Goal: Task Accomplishment & Management: Use online tool/utility

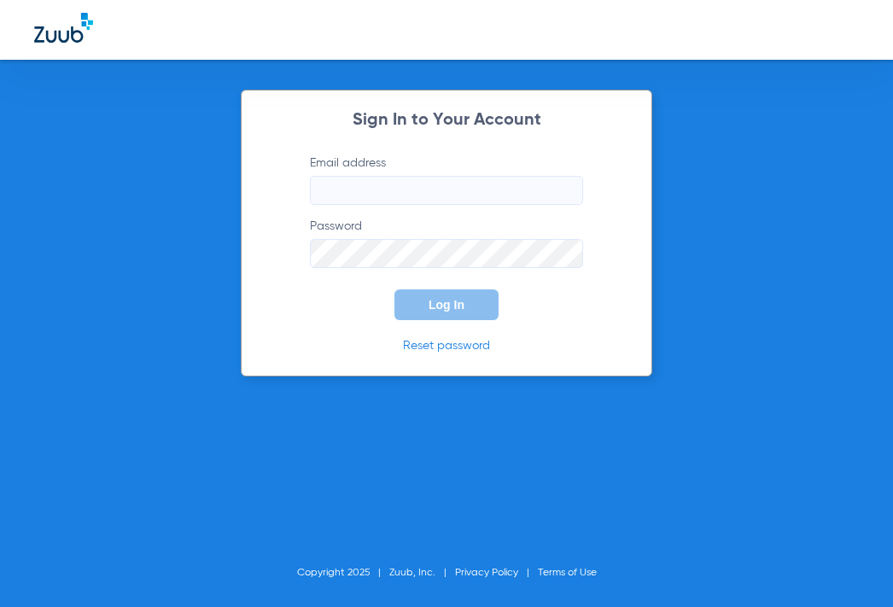
type input "[EMAIL_ADDRESS][DOMAIN_NAME]"
click at [423, 306] on button "Log In" at bounding box center [446, 304] width 104 height 31
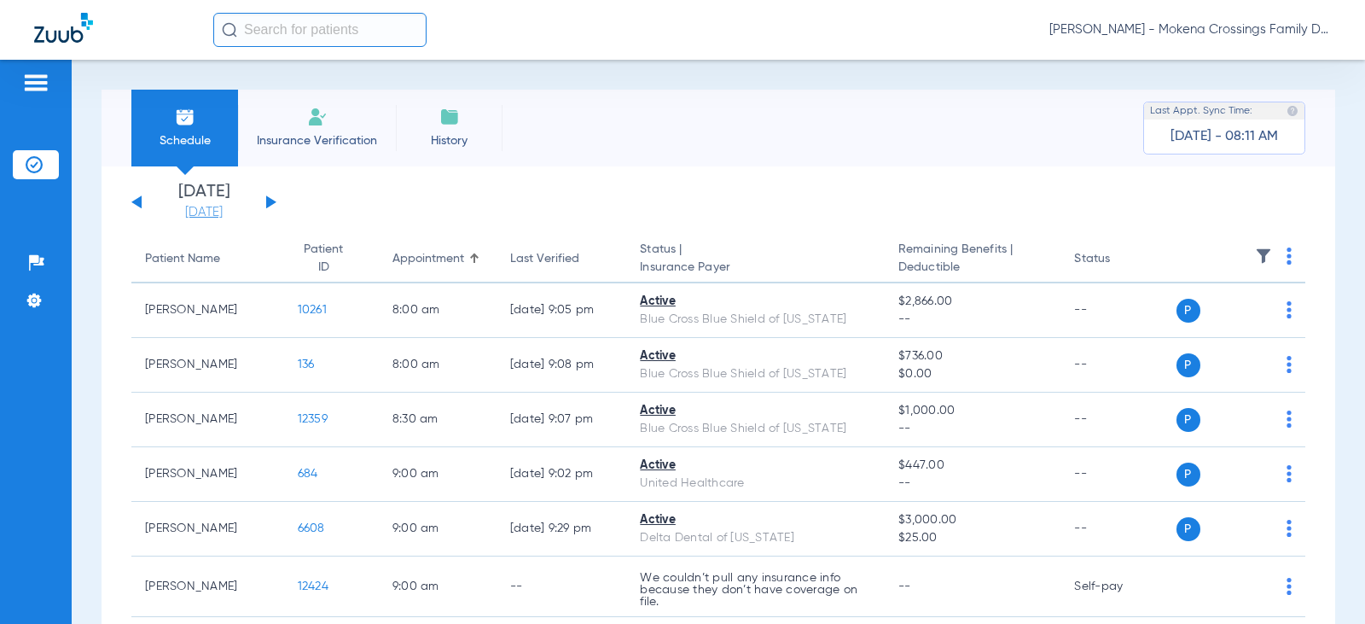
click at [229, 206] on link "[DATE]" at bounding box center [204, 212] width 102 height 17
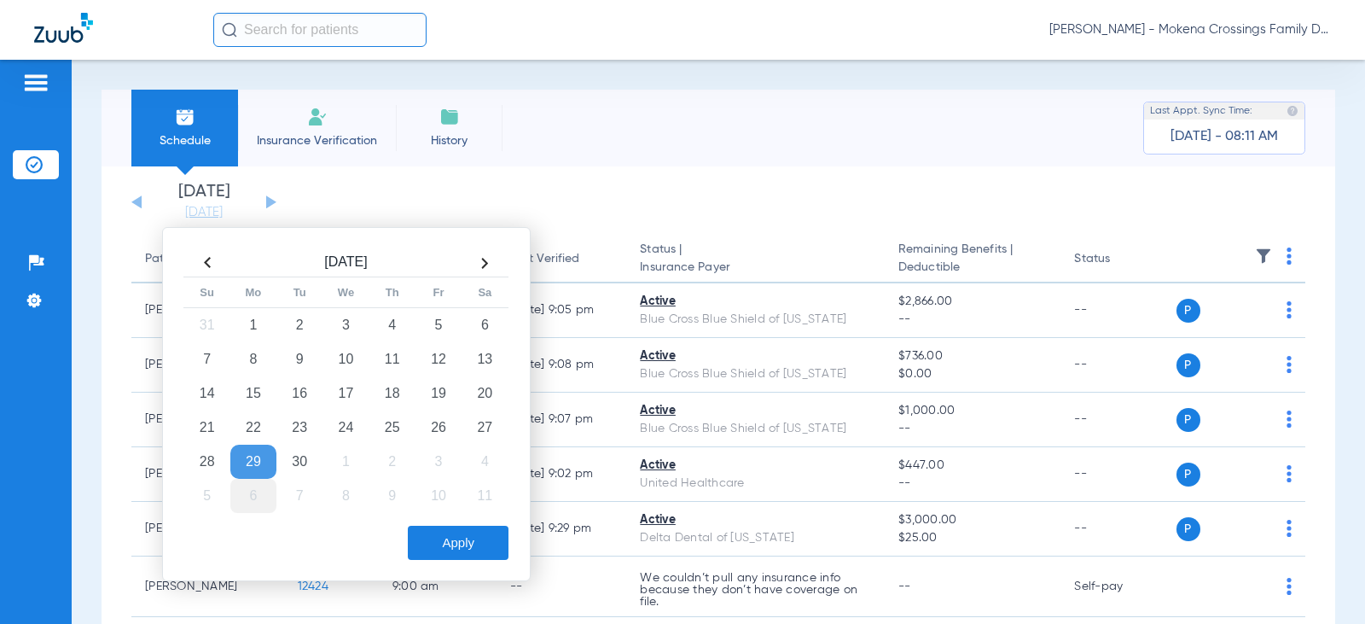
click at [259, 480] on td "6" at bounding box center [253, 496] width 46 height 34
click at [469, 544] on button "Apply" at bounding box center [458, 543] width 101 height 34
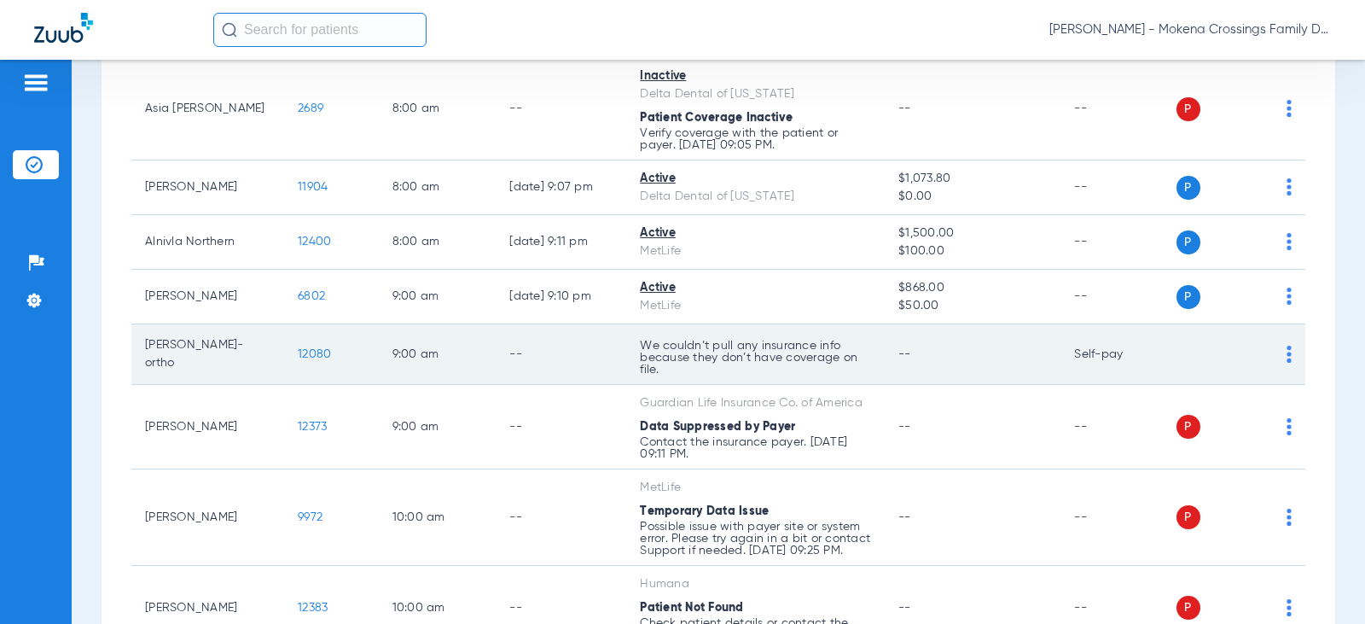
scroll to position [256, 0]
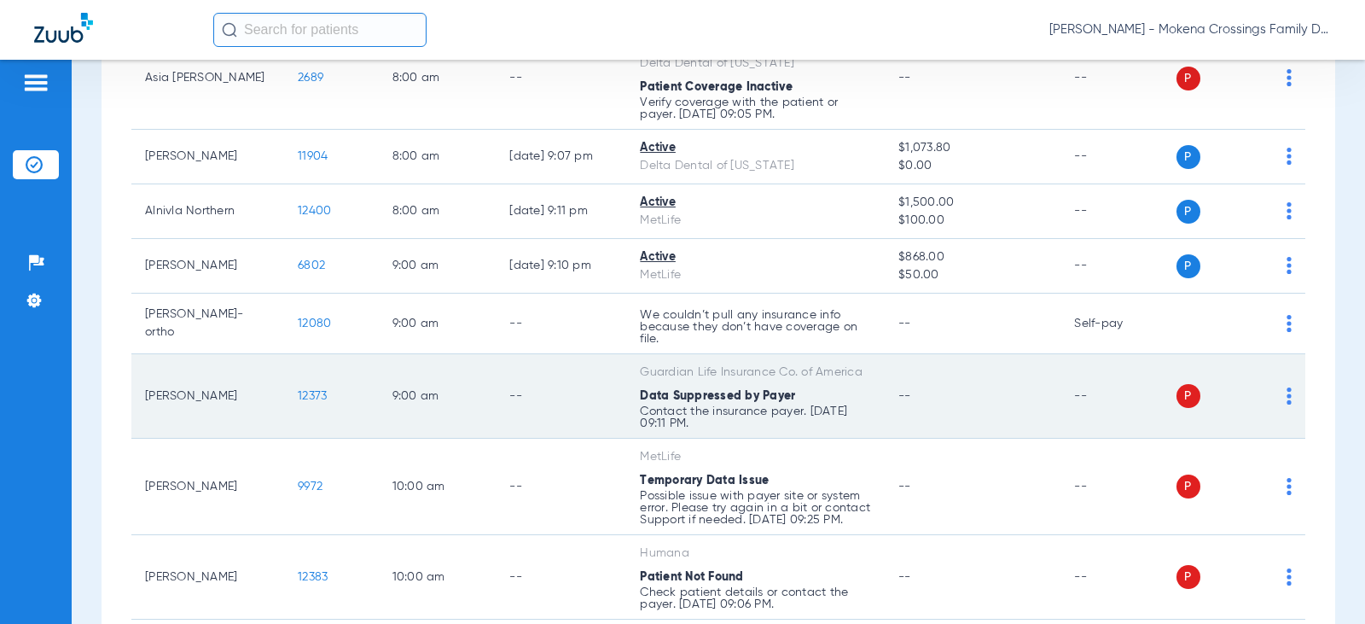
click at [578, 413] on td "--" at bounding box center [561, 396] width 131 height 84
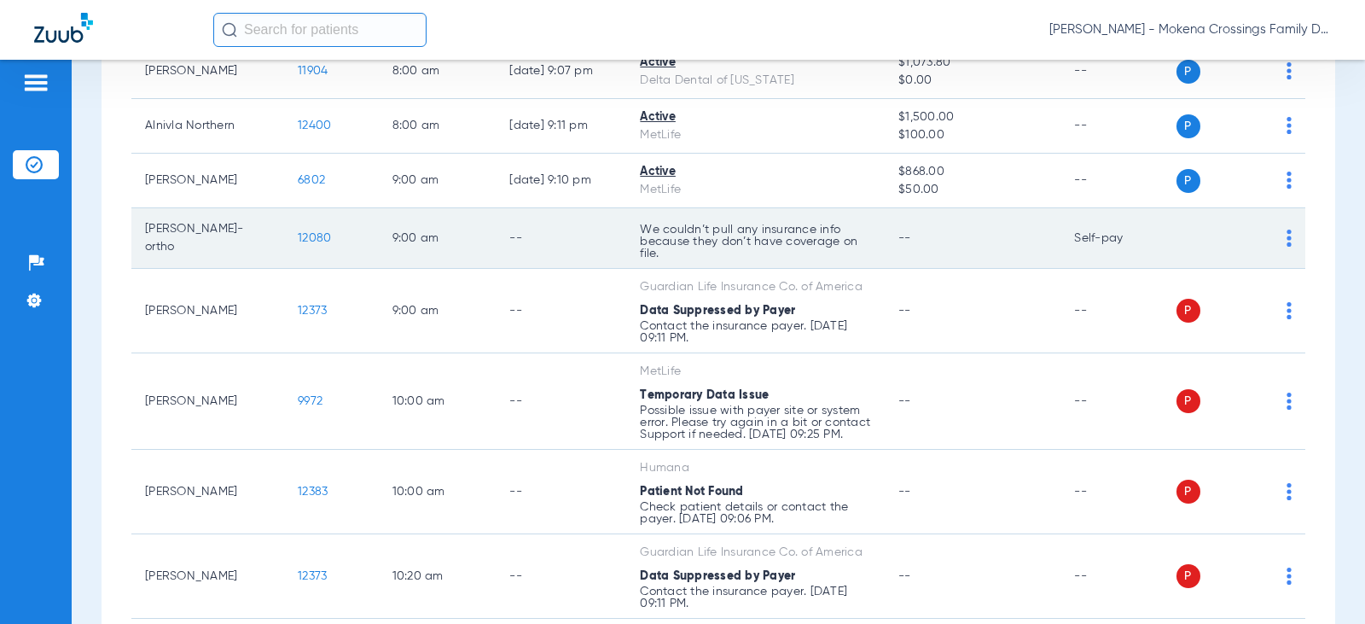
scroll to position [427, 0]
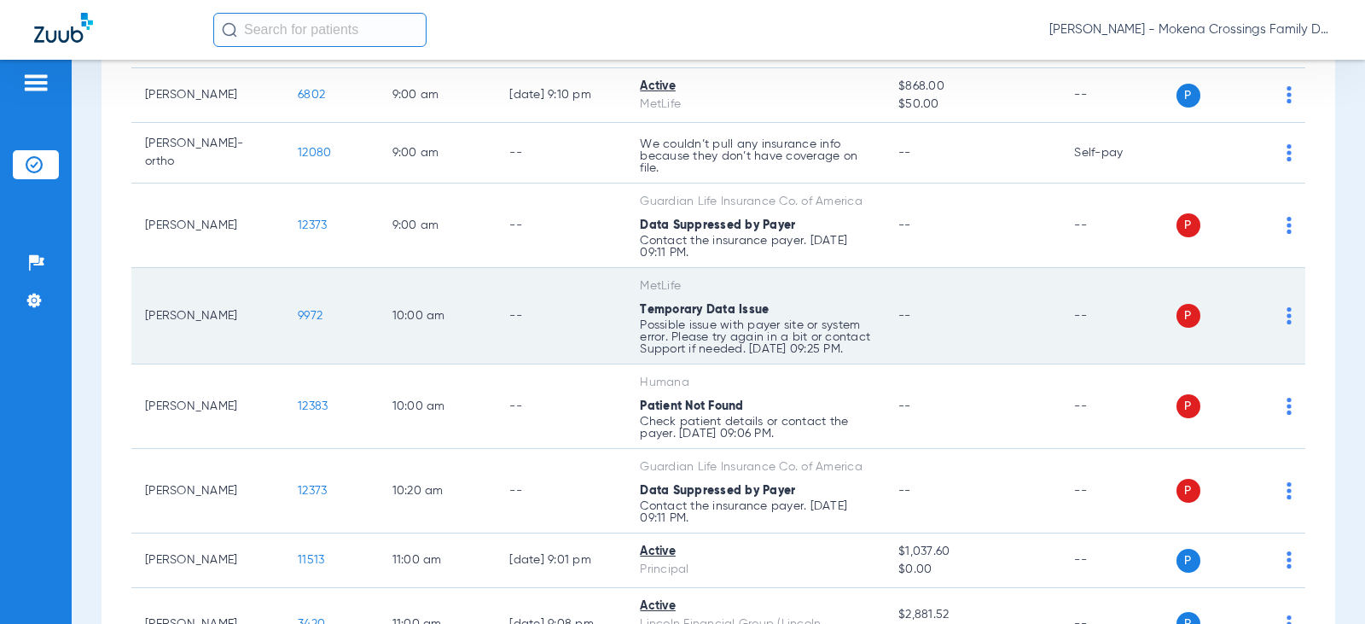
click at [892, 318] on td "--" at bounding box center [1118, 316] width 115 height 96
click at [892, 308] on td "P S" at bounding box center [1242, 316] width 130 height 96
click at [892, 325] on div "P S" at bounding box center [1235, 316] width 116 height 24
click at [892, 323] on img at bounding box center [1289, 315] width 5 height 17
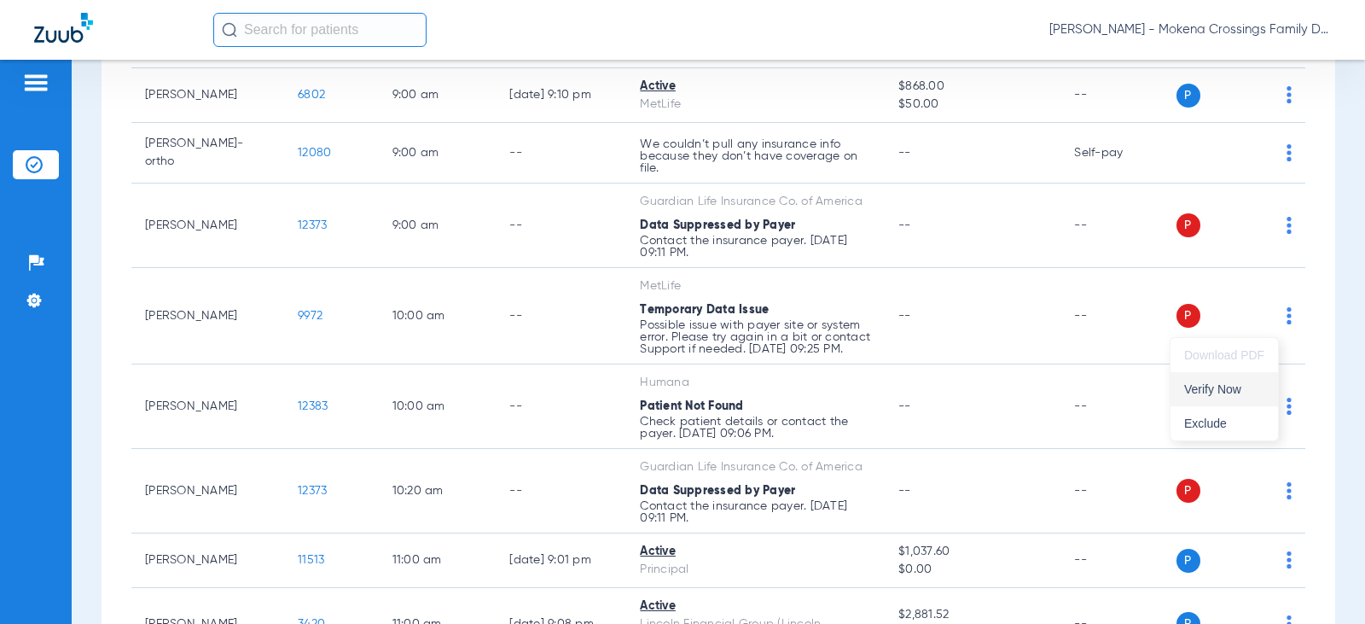
click at [892, 394] on span "Verify Now" at bounding box center [1225, 389] width 80 height 12
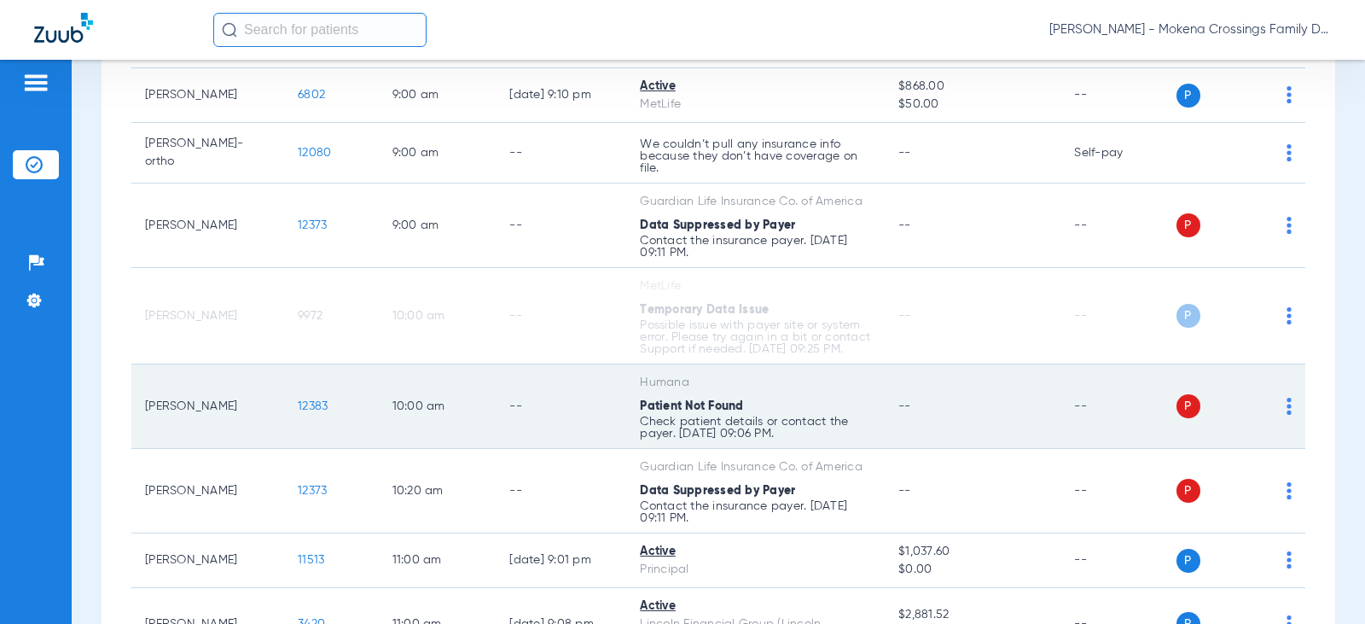
scroll to position [512, 0]
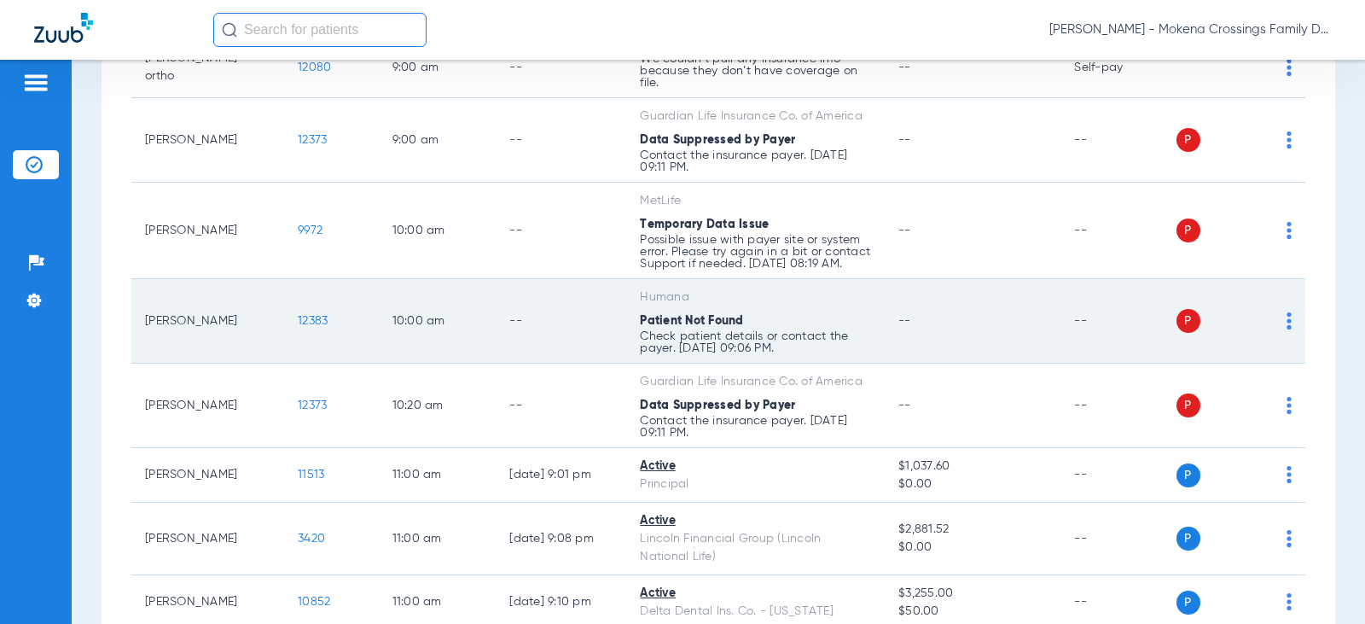
click at [892, 327] on img at bounding box center [1289, 320] width 5 height 17
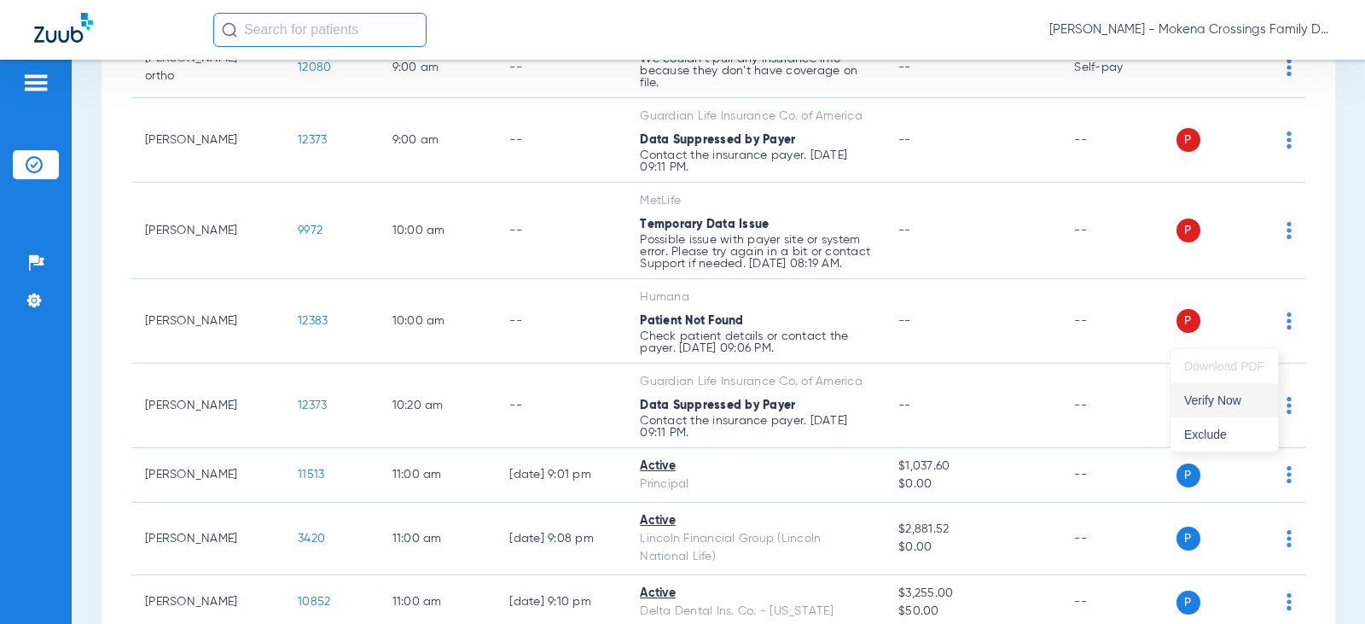
click at [892, 412] on button "Verify Now" at bounding box center [1225, 400] width 108 height 34
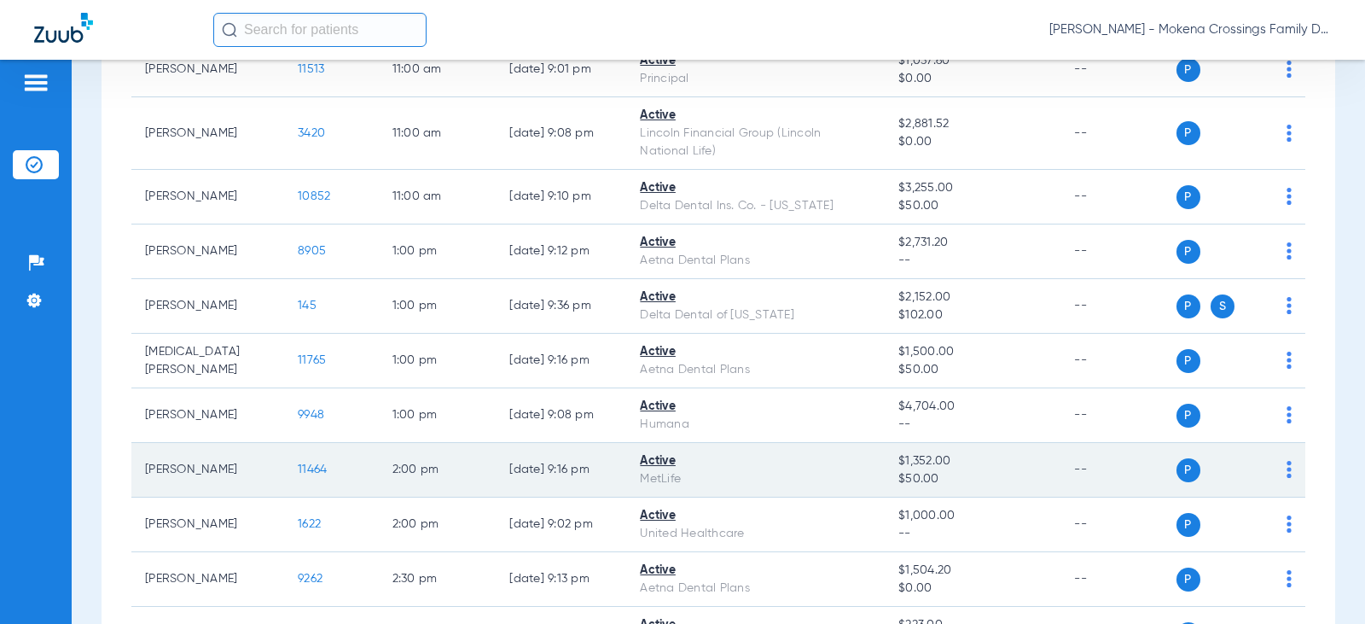
scroll to position [948, 0]
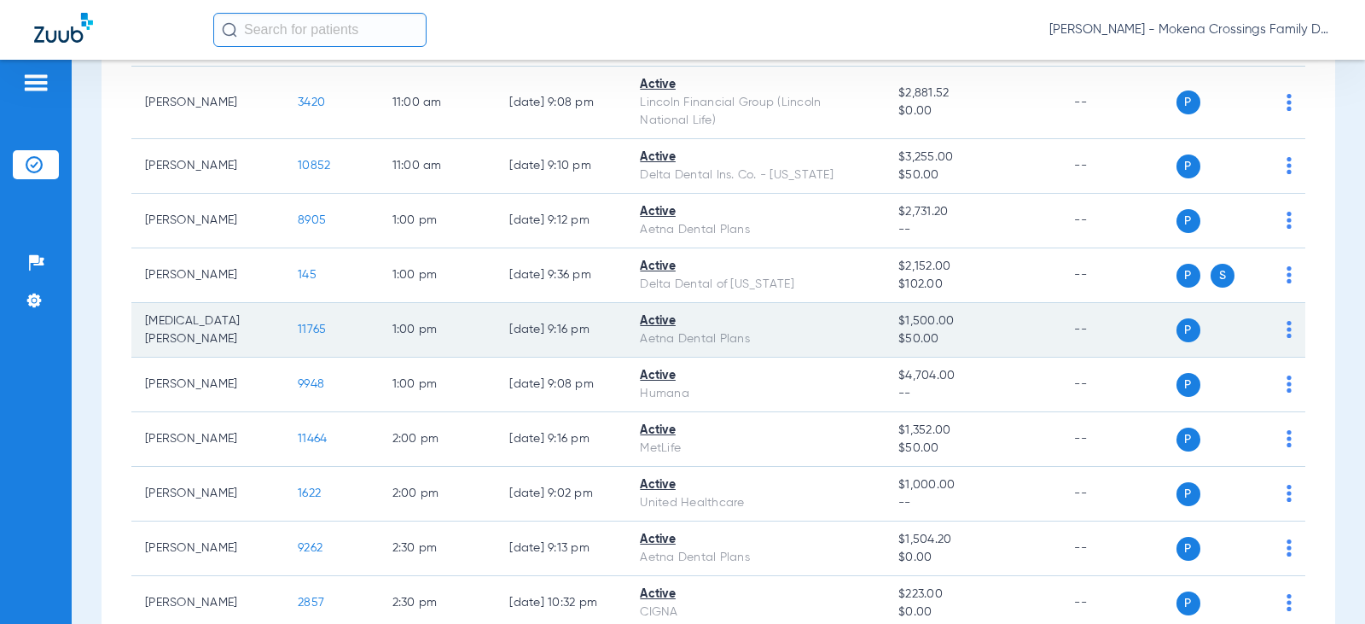
click at [298, 335] on span "11765" at bounding box center [312, 329] width 28 height 12
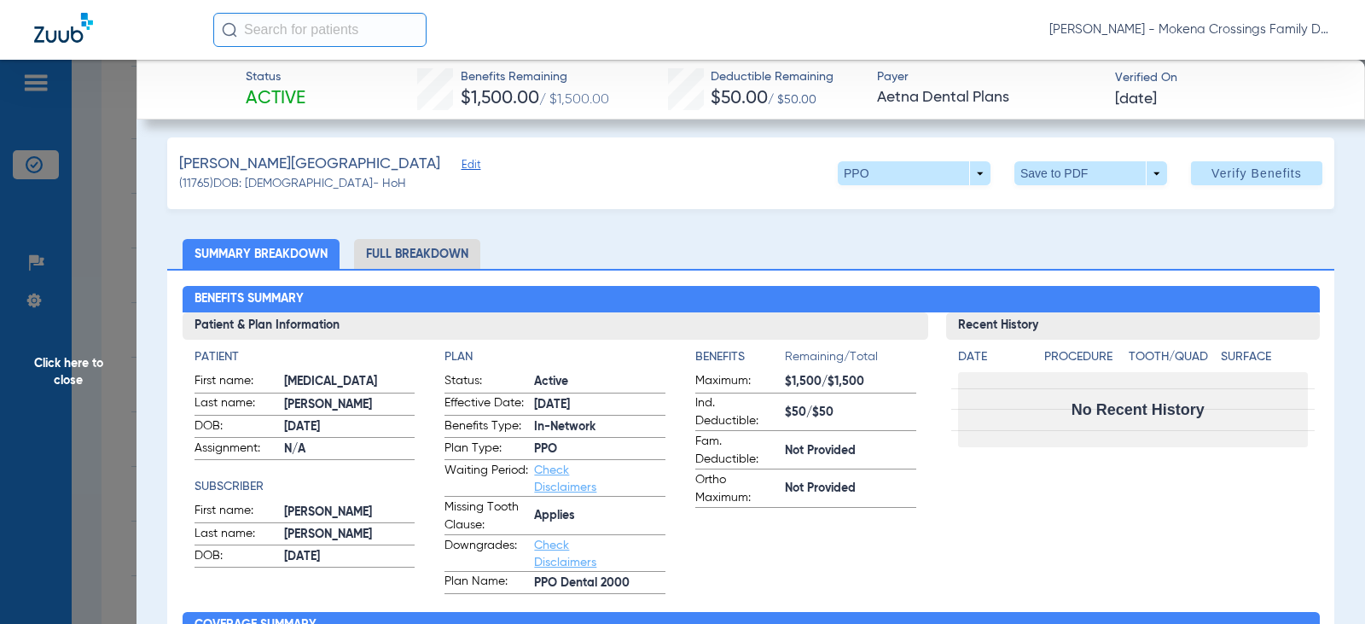
scroll to position [0, 0]
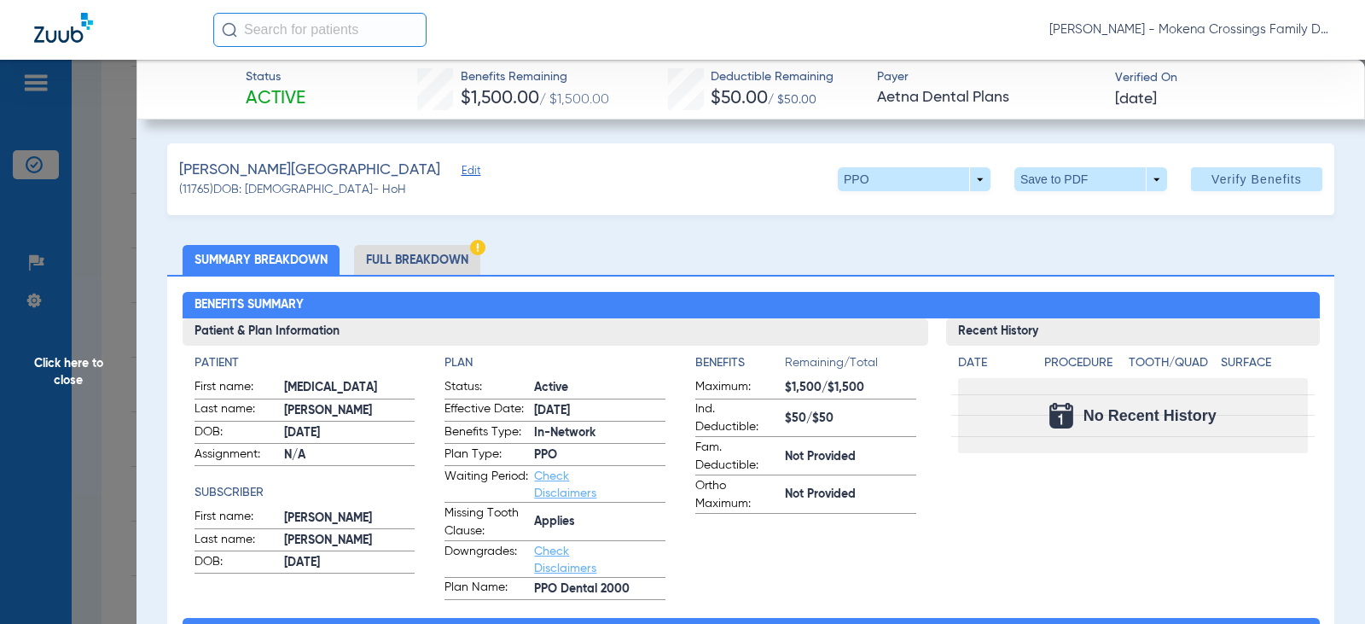
click at [397, 262] on li "Full Breakdown" at bounding box center [417, 260] width 126 height 30
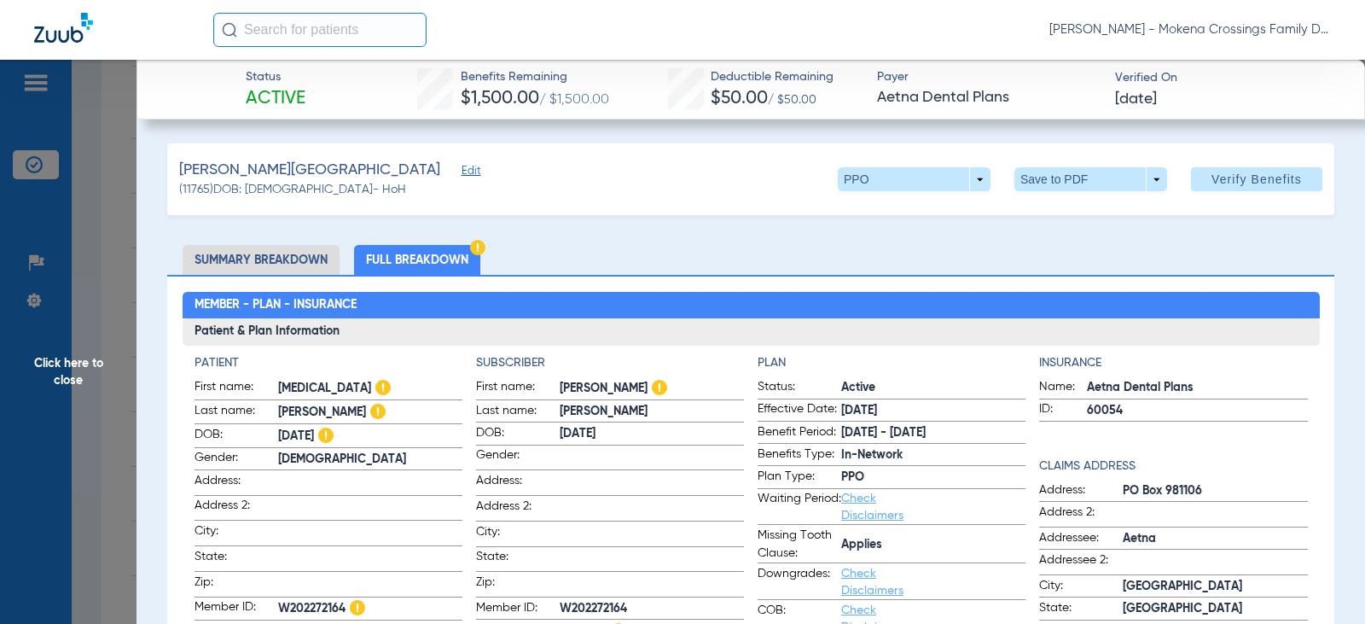
click at [299, 250] on li "Summary Breakdown" at bounding box center [261, 260] width 157 height 30
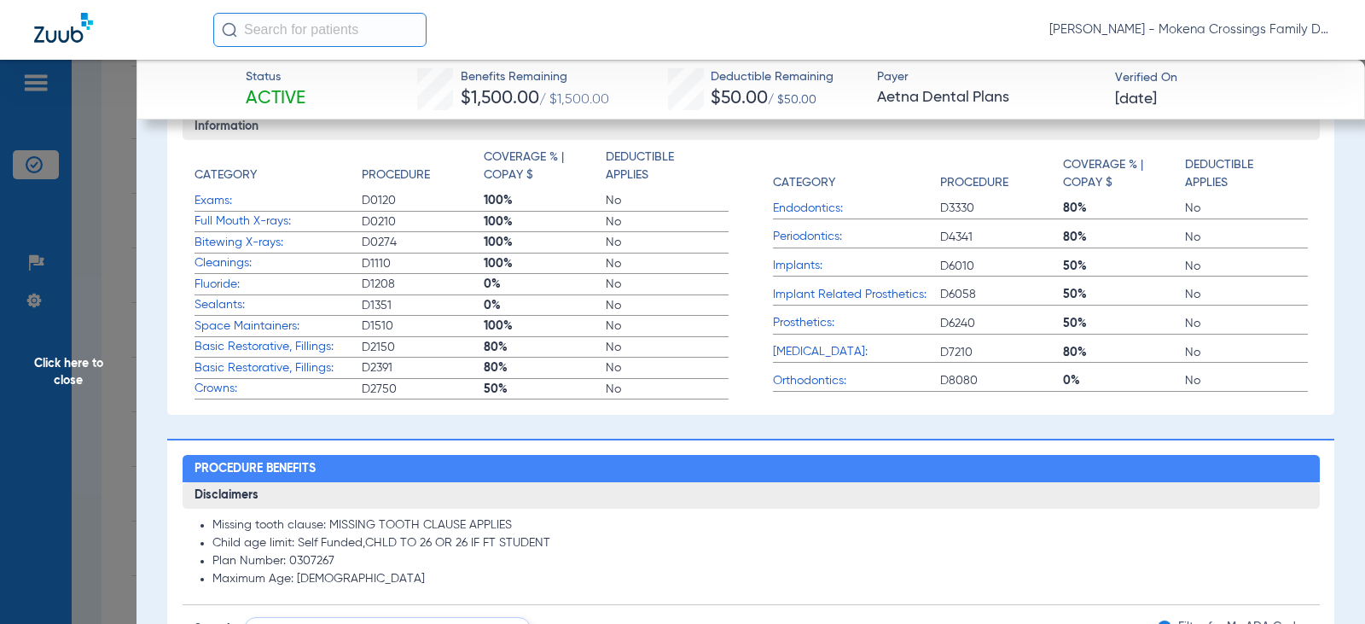
scroll to position [521, 0]
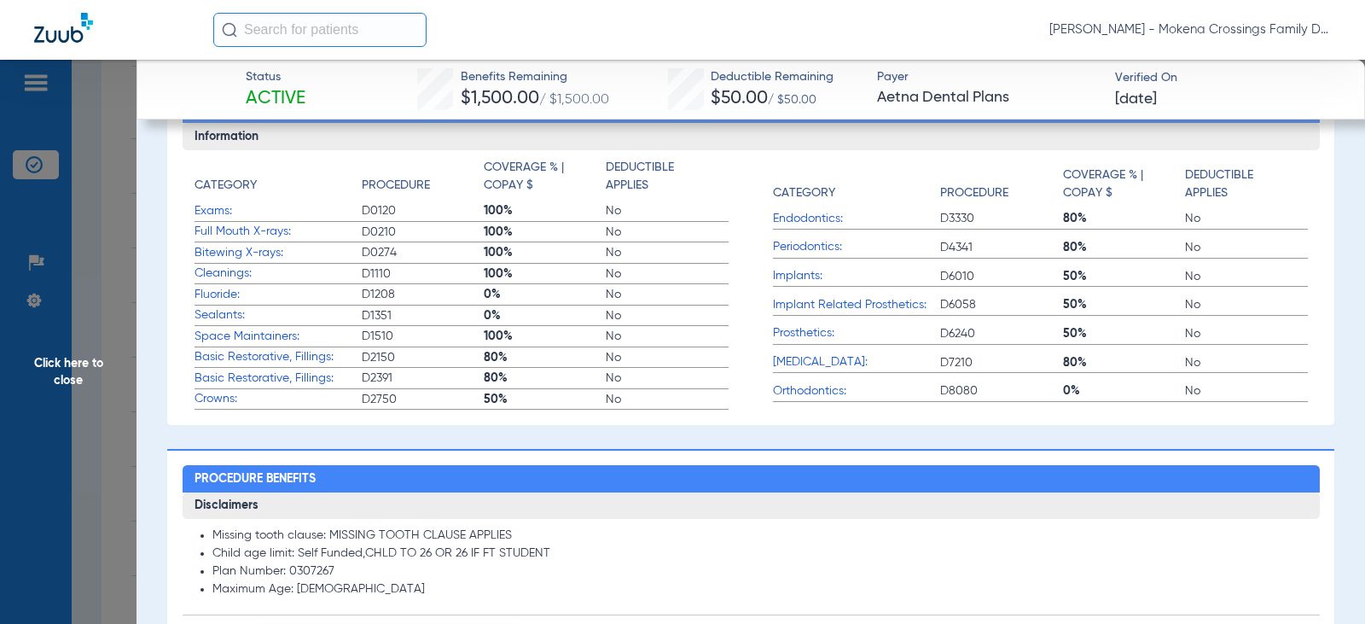
click at [113, 179] on span "Click here to close" at bounding box center [68, 372] width 137 height 624
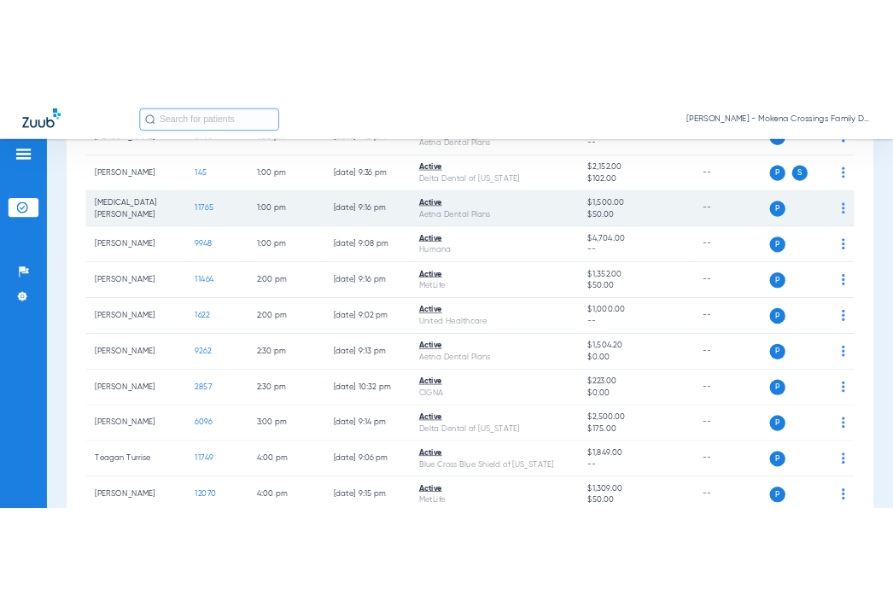
scroll to position [1119, 0]
